Goal: Navigation & Orientation: Find specific page/section

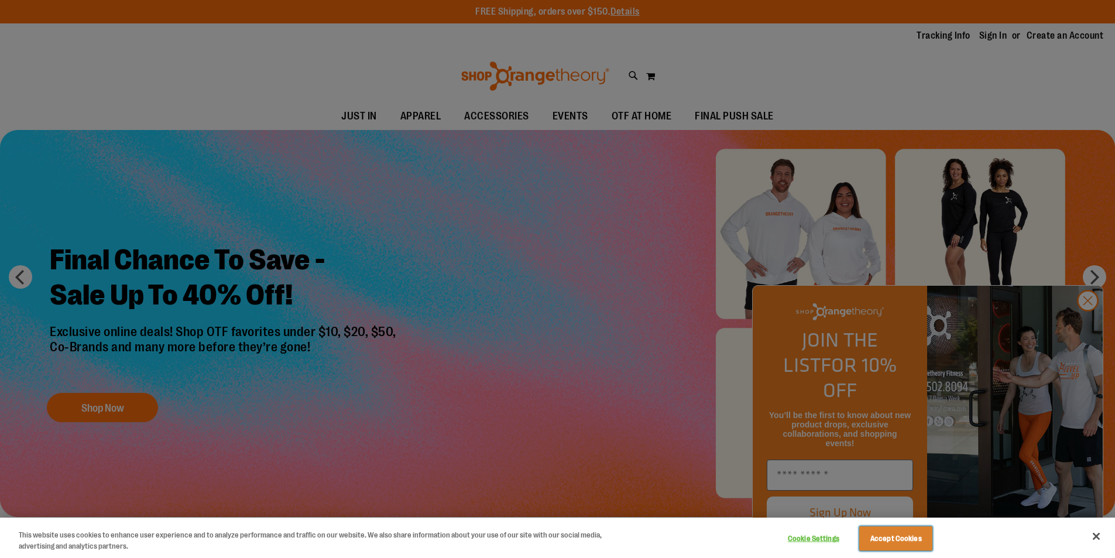
click at [882, 536] on button "Accept Cookies" at bounding box center [895, 538] width 73 height 25
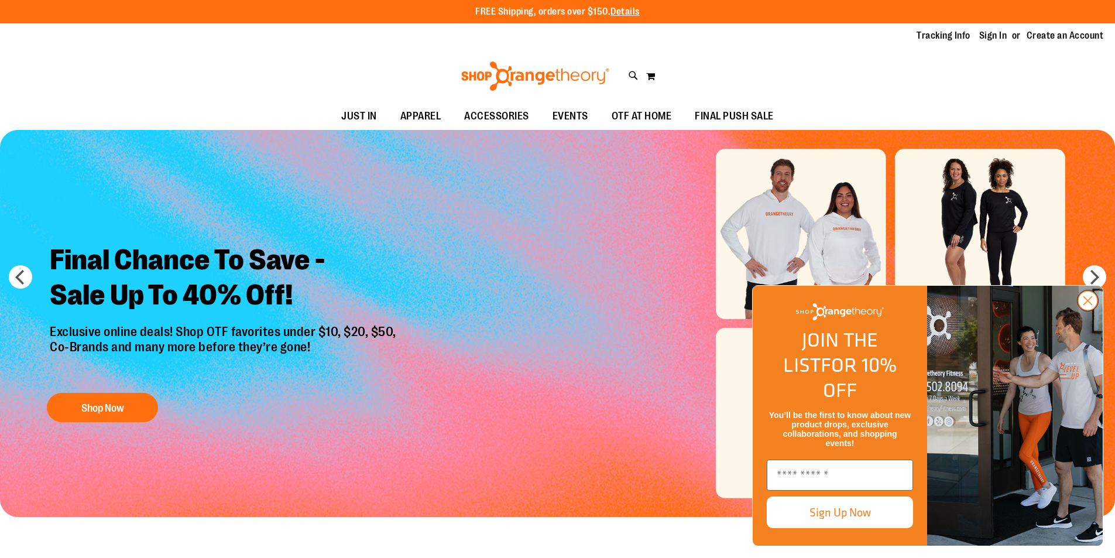
click at [1084, 310] on circle "Close dialog" at bounding box center [1087, 300] width 19 height 19
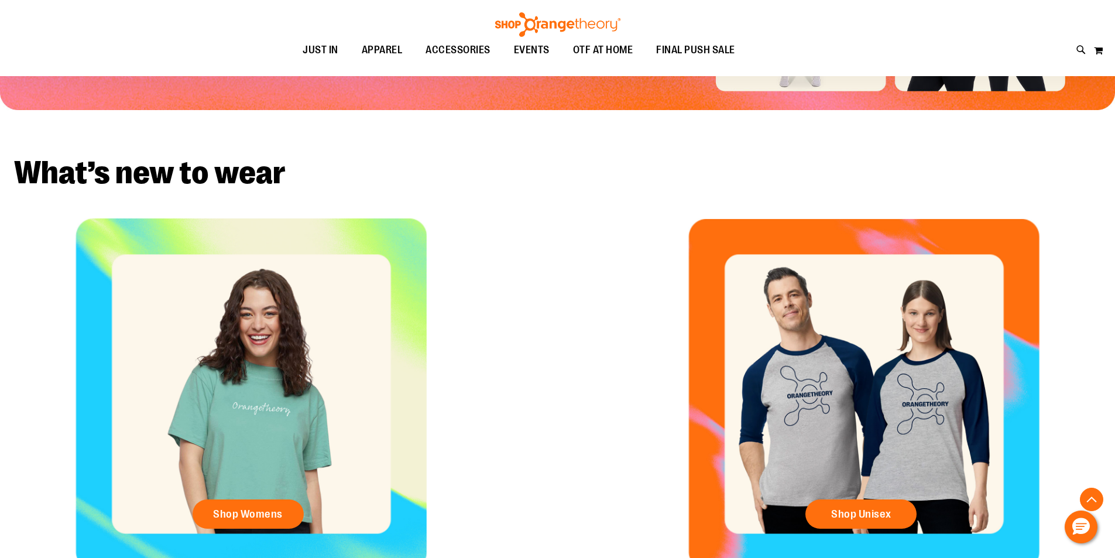
scroll to position [409, 0]
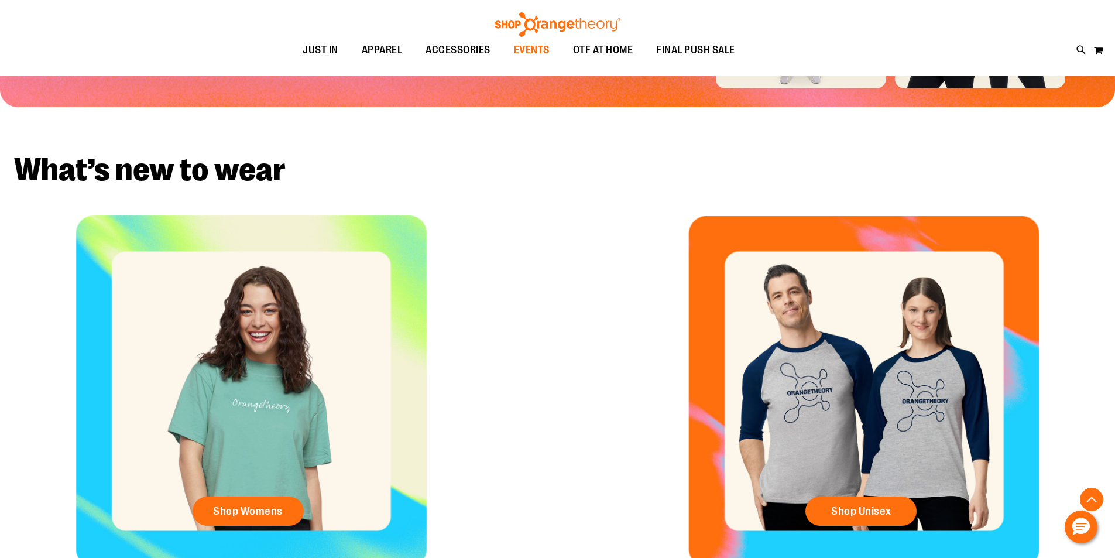
click at [524, 42] on span "EVENTS" at bounding box center [532, 50] width 36 height 26
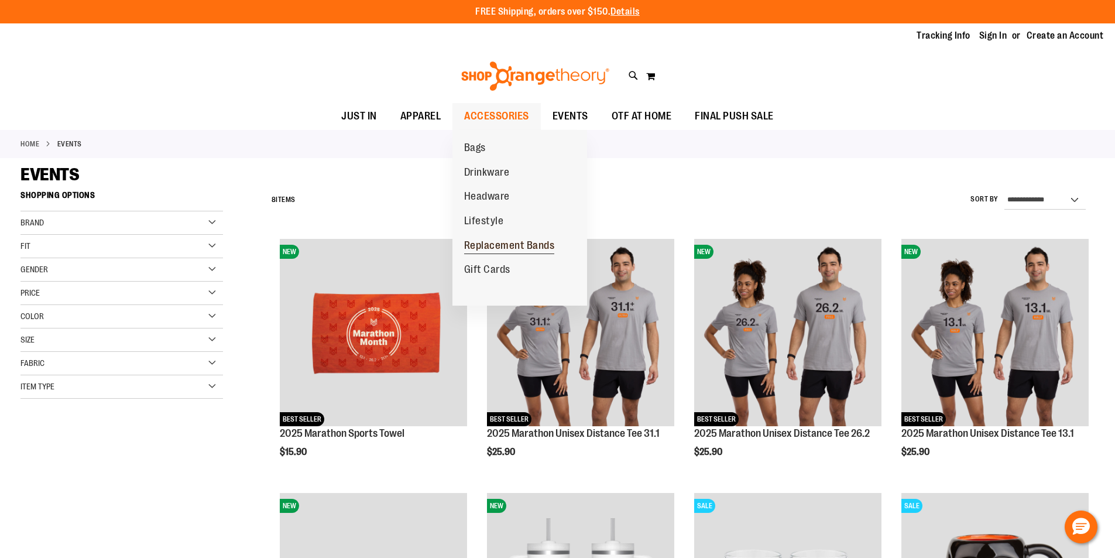
click at [515, 243] on span "Replacement Bands" at bounding box center [509, 246] width 91 height 15
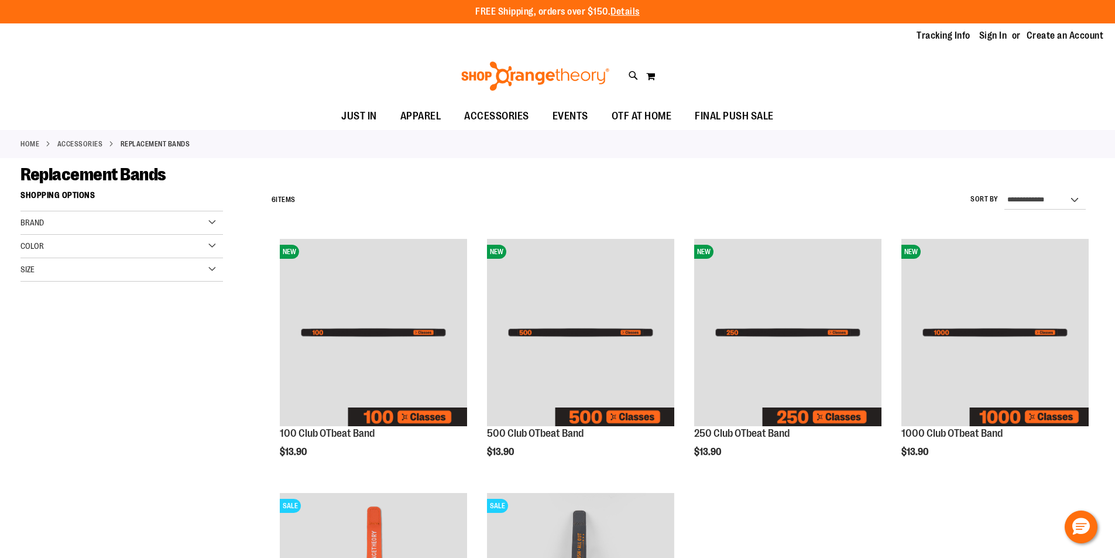
click at [37, 143] on link "Home" at bounding box center [29, 144] width 19 height 11
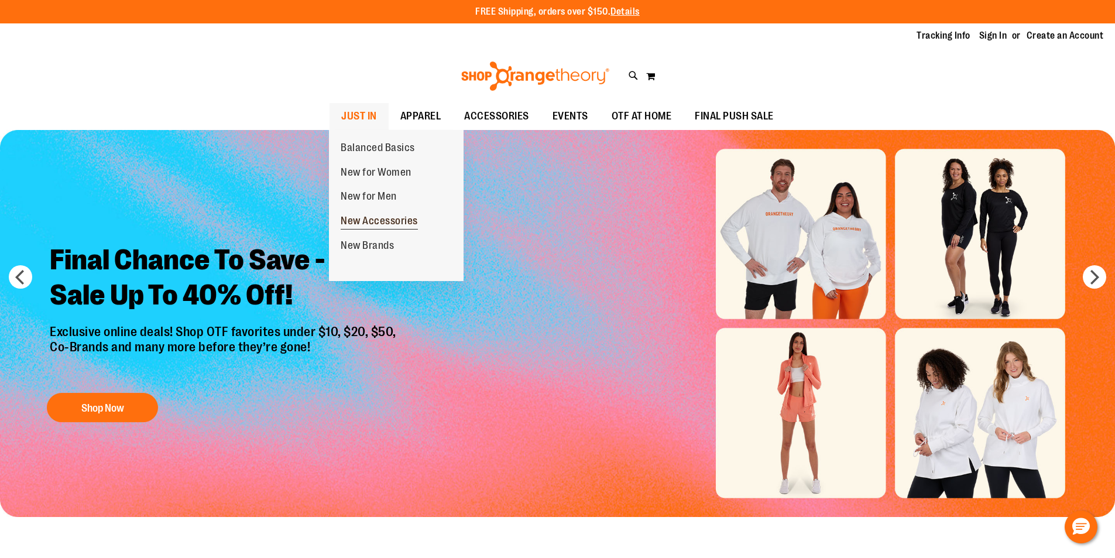
click at [383, 223] on span "New Accessories" at bounding box center [379, 222] width 77 height 15
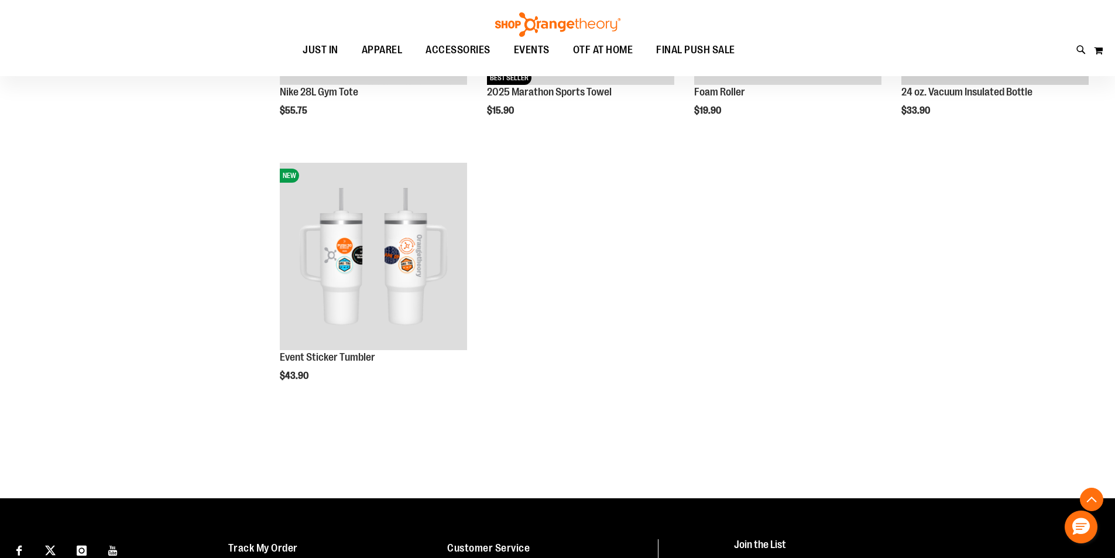
scroll to position [760, 0]
